Goal: Check status: Check status

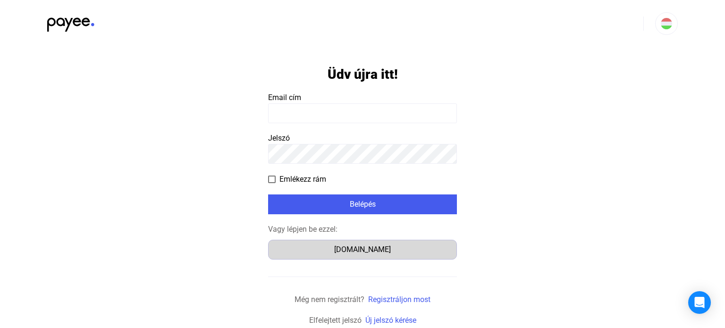
click at [369, 253] on div "[DOMAIN_NAME]" at bounding box center [362, 249] width 182 height 11
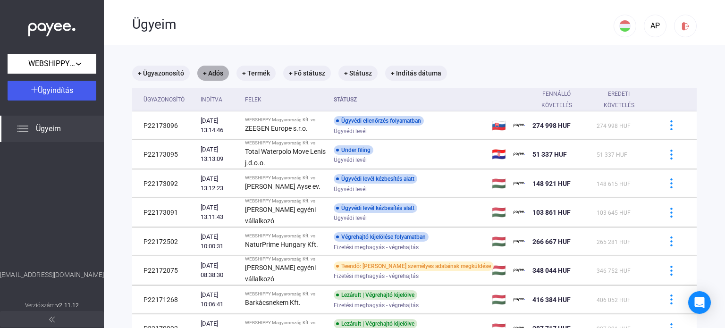
click at [213, 76] on mat-chip "+ Adós" at bounding box center [213, 73] width 32 height 15
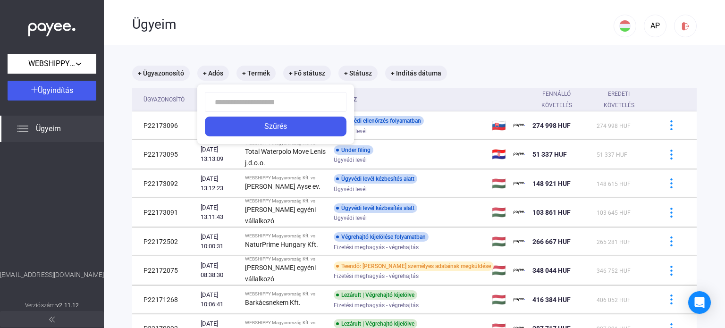
click at [223, 103] on input at bounding box center [276, 102] width 142 height 20
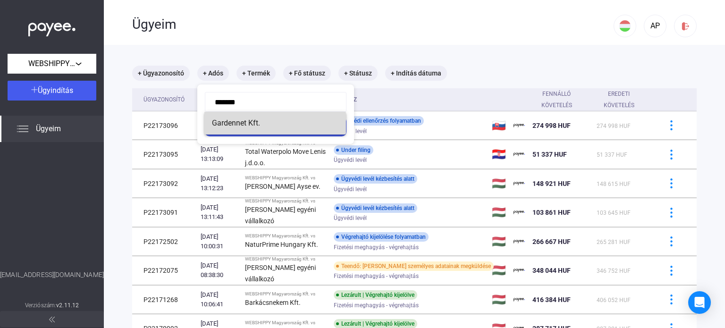
click at [245, 124] on span "Gardennet Kft." at bounding box center [275, 123] width 127 height 11
type input "**********"
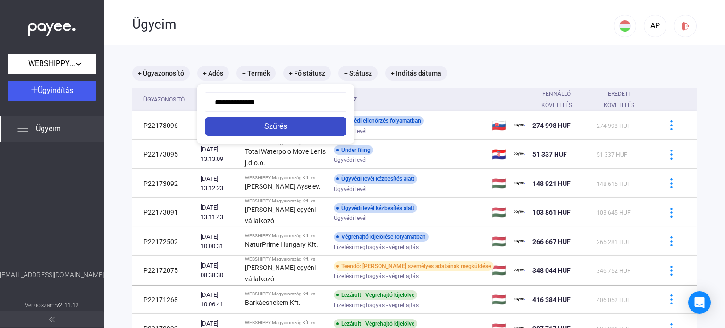
click at [269, 128] on div "Szűrés" at bounding box center [276, 126] width 136 height 11
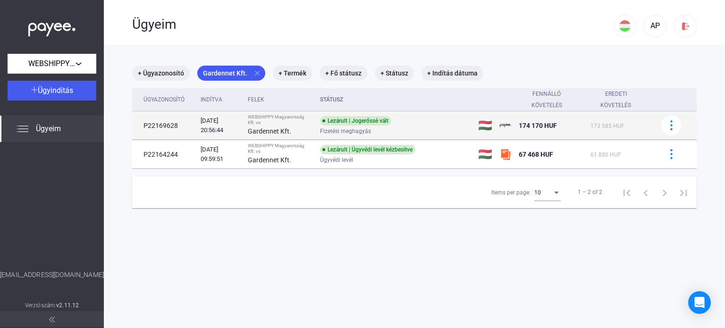
click at [161, 128] on td "P22169628" at bounding box center [164, 125] width 65 height 28
